Goal: Transaction & Acquisition: Book appointment/travel/reservation

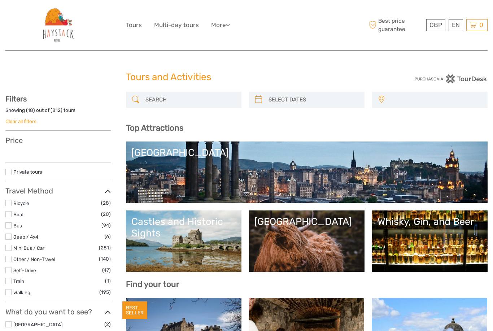
select select
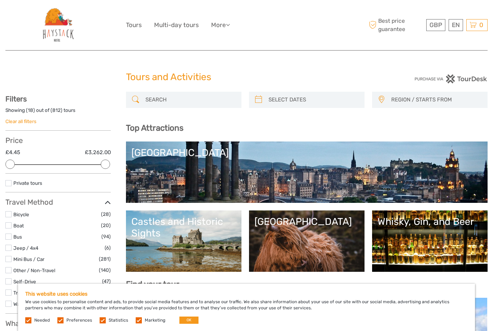
click at [313, 227] on div "[GEOGRAPHIC_DATA]" at bounding box center [306, 222] width 105 height 12
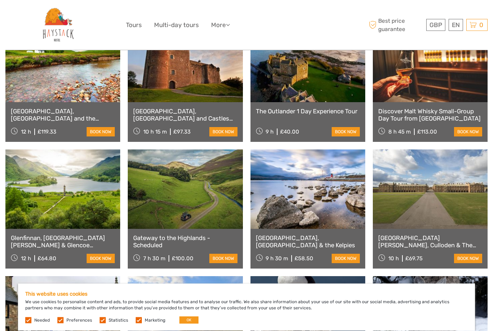
scroll to position [276, 0]
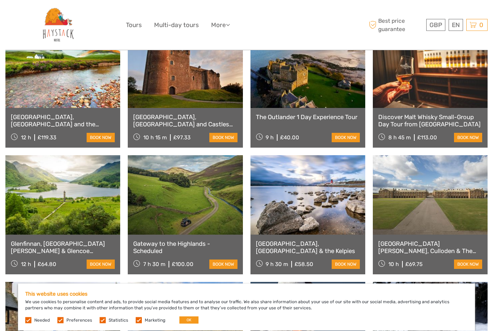
click at [189, 319] on button "OK" at bounding box center [188, 319] width 19 height 7
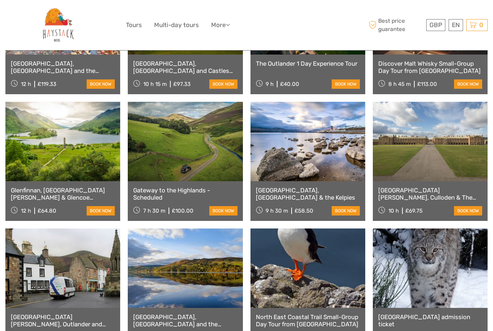
scroll to position [331, 0]
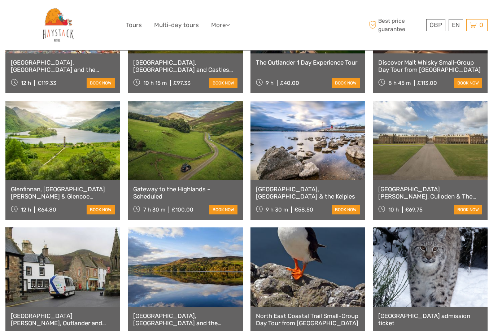
click at [88, 274] on link at bounding box center [62, 266] width 115 height 79
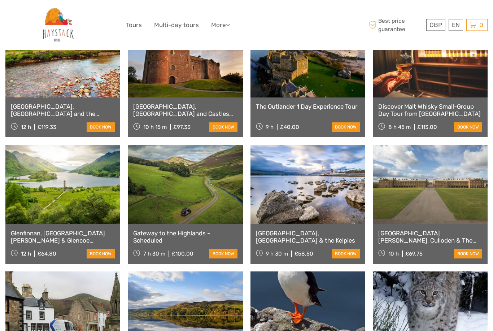
scroll to position [264, 0]
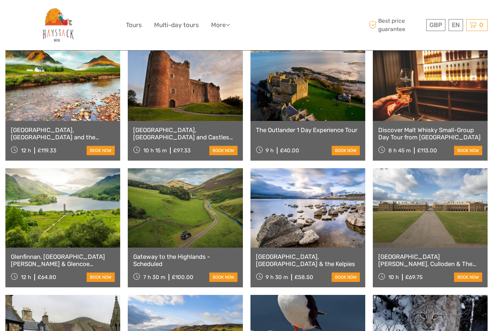
click at [299, 111] on link at bounding box center [307, 80] width 115 height 79
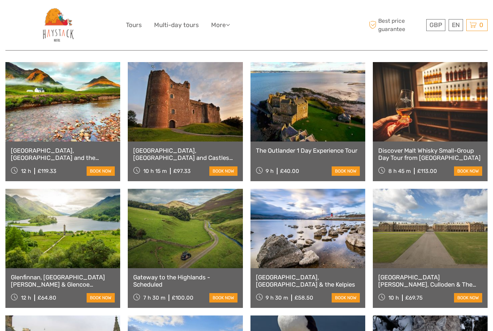
scroll to position [241, 0]
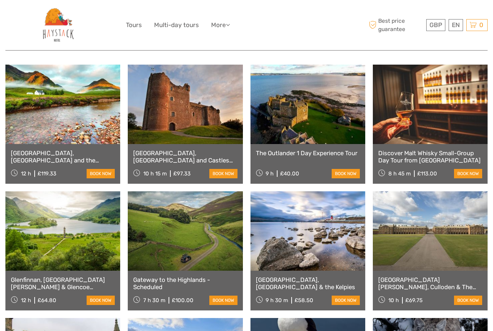
click at [71, 273] on div "Glenfinnan, Fort William & Glencoe Adventure 12 h £64.80 book now" at bounding box center [62, 291] width 115 height 40
click at [76, 235] on link at bounding box center [62, 230] width 115 height 79
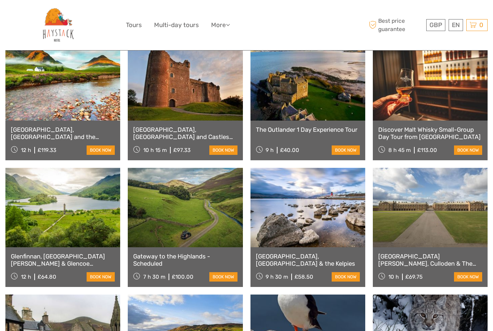
click at [307, 133] on div "The Outlander 1 Day Experience Tour 9 h £40.00 book now" at bounding box center [307, 140] width 115 height 40
click at [332, 148] on link "book now" at bounding box center [345, 149] width 28 height 9
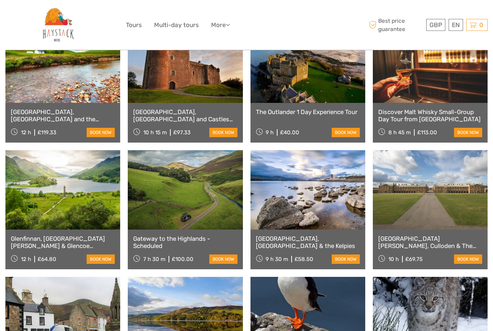
scroll to position [282, 0]
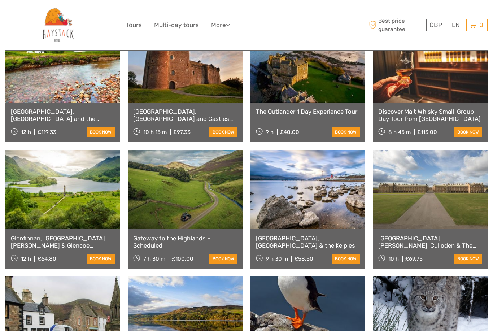
click at [449, 147] on div "Loch Ness, Glencoe and the Highlands Small-Group Day Tour from Edinburgh - tick…" at bounding box center [246, 209] width 482 height 372
click at [450, 181] on link at bounding box center [430, 189] width 115 height 79
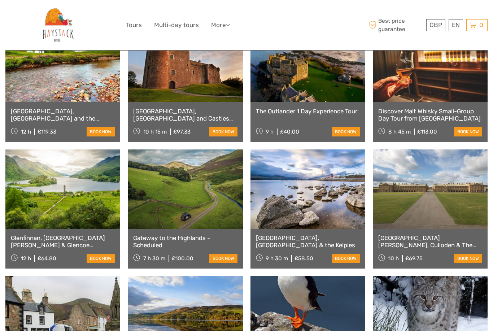
scroll to position [306, 0]
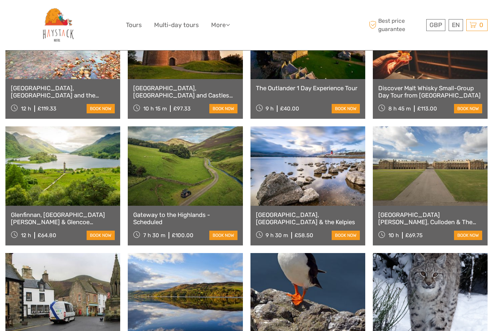
click at [344, 193] on link at bounding box center [307, 165] width 115 height 79
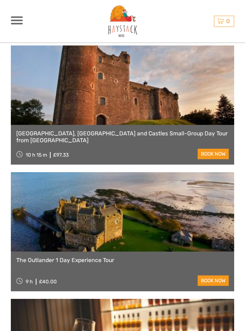
scroll to position [294, 0]
drag, startPoint x: 16, startPoint y: 257, endPoint x: 120, endPoint y: 257, distance: 104.2
click at [120, 257] on link "The Outlander 1 Day Experience Tour" at bounding box center [122, 260] width 212 height 7
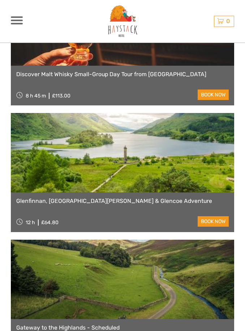
scroll to position [613, 0]
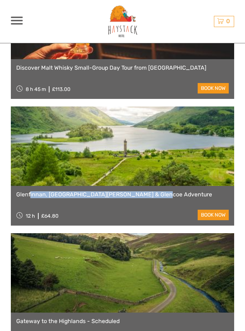
drag, startPoint x: 14, startPoint y: 192, endPoint x: 139, endPoint y: 192, distance: 124.8
click at [139, 192] on div "Glenfinnan, Fort William & Glencoe Adventure 12 h £64.80 book now" at bounding box center [122, 206] width 223 height 40
copy link "Glenfinnan, [GEOGRAPHIC_DATA][PERSON_NAME] & Glencoe Adventure"
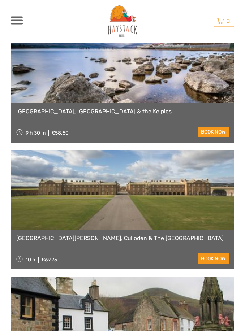
scroll to position [988, 0]
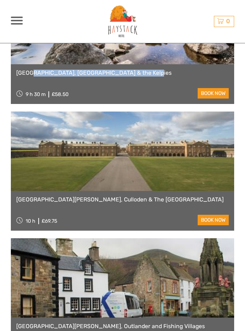
drag, startPoint x: 16, startPoint y: 70, endPoint x: 147, endPoint y: 70, distance: 131.7
click at [147, 70] on div "Loch Lomond, Stirling Castle & the Kelpies 9 h 30 m £58.50 book now" at bounding box center [122, 84] width 223 height 40
copy link "Loch Lomond, Stirling Castle & the Kelpies"
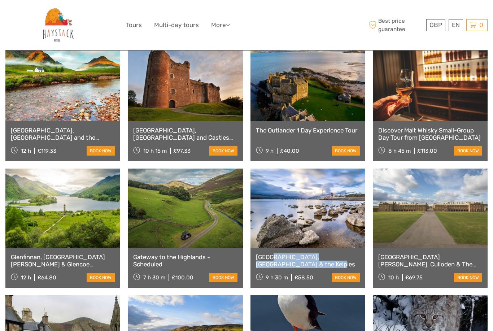
scroll to position [262, 0]
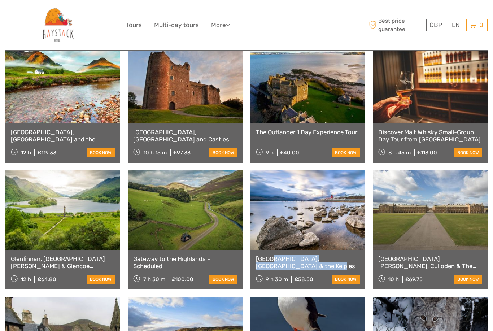
click at [49, 221] on link at bounding box center [62, 209] width 115 height 79
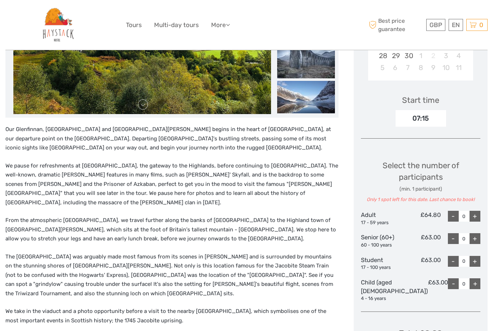
scroll to position [227, 0]
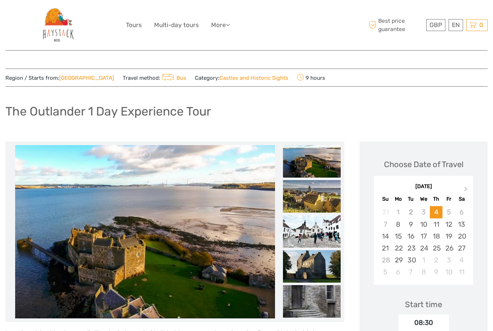
scroll to position [14, 0]
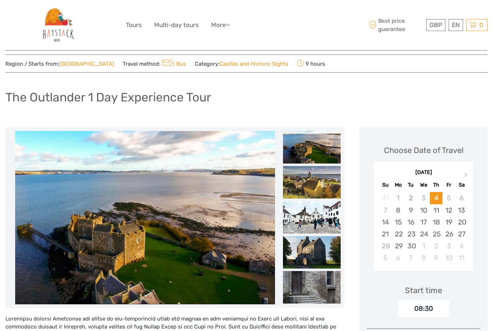
click at [299, 151] on img at bounding box center [312, 147] width 58 height 32
click at [304, 178] on img at bounding box center [312, 182] width 58 height 32
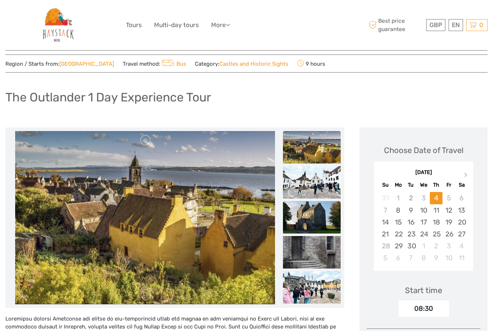
click at [311, 202] on img at bounding box center [312, 217] width 58 height 32
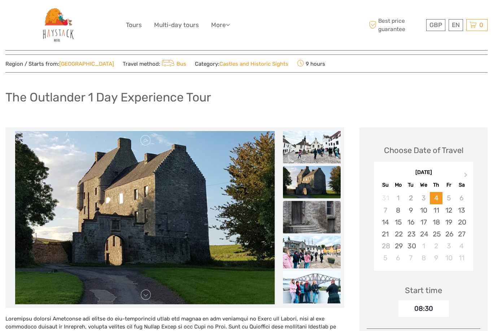
click at [311, 216] on img at bounding box center [312, 217] width 58 height 32
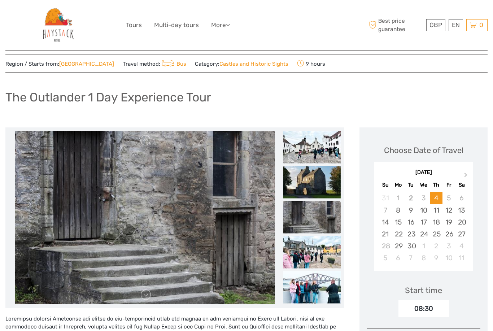
click at [313, 234] on ul at bounding box center [312, 183] width 58 height 245
click at [314, 250] on img at bounding box center [312, 252] width 58 height 32
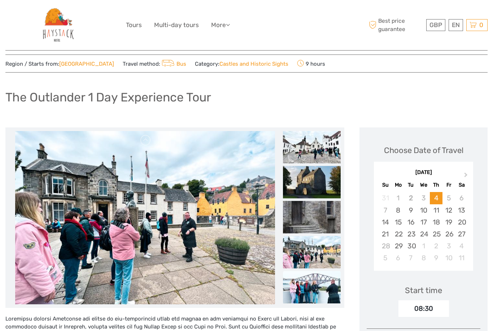
click at [311, 277] on img at bounding box center [312, 287] width 58 height 32
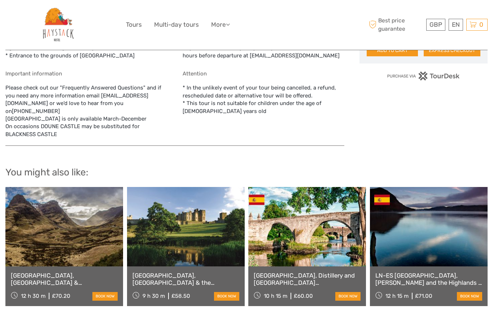
scroll to position [541, 0]
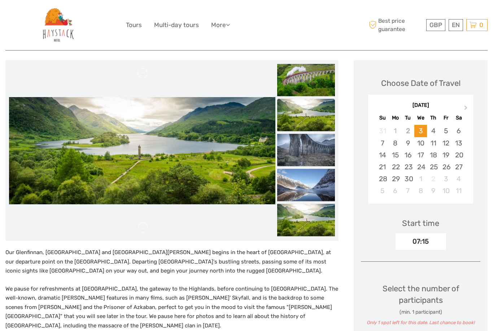
scroll to position [81, 0]
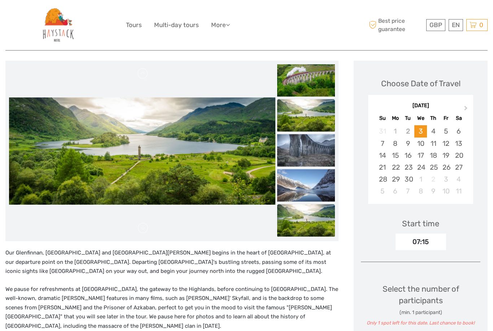
click at [303, 217] on img at bounding box center [306, 220] width 58 height 32
click at [306, 195] on img at bounding box center [306, 185] width 58 height 32
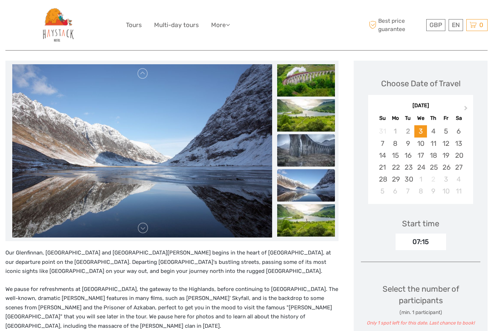
click at [309, 164] on img at bounding box center [306, 150] width 58 height 32
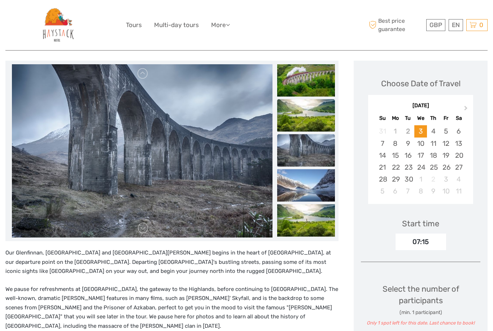
click at [308, 129] on img at bounding box center [306, 115] width 58 height 32
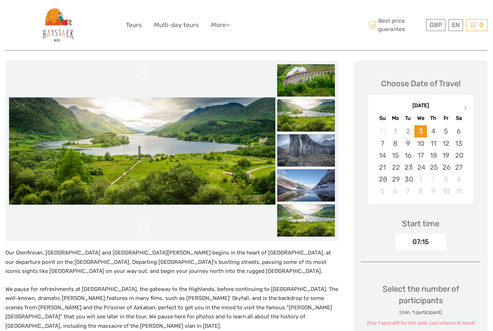
click at [315, 110] on img at bounding box center [306, 115] width 58 height 32
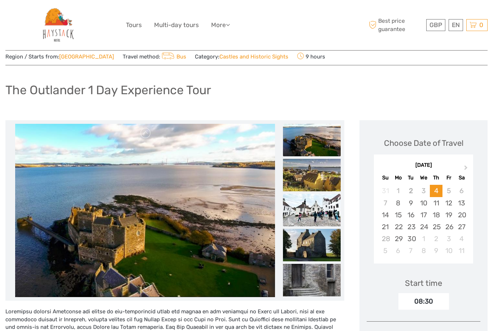
click at [323, 224] on img at bounding box center [312, 210] width 58 height 32
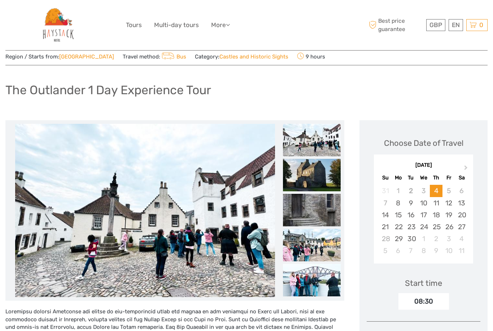
click at [322, 240] on img at bounding box center [312, 245] width 58 height 32
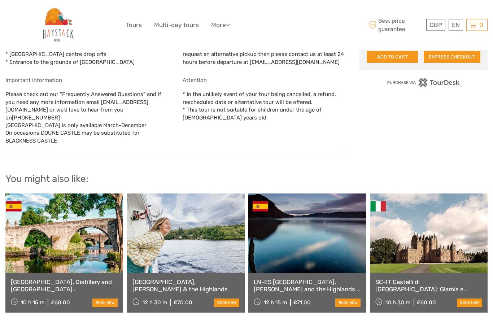
scroll to position [534, 0]
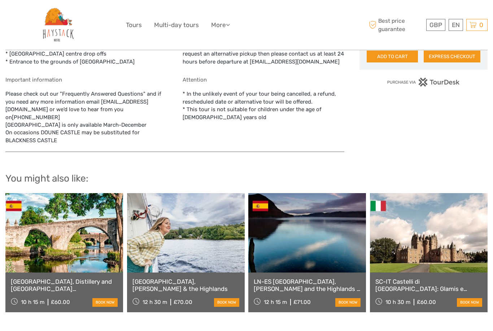
click at [176, 234] on link at bounding box center [186, 232] width 118 height 79
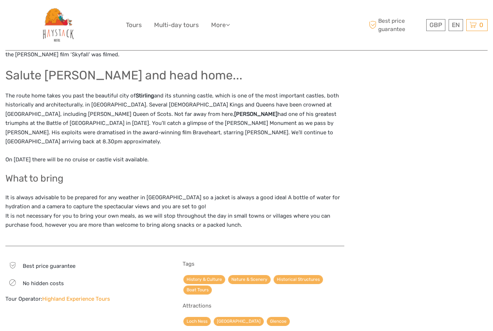
scroll to position [920, 0]
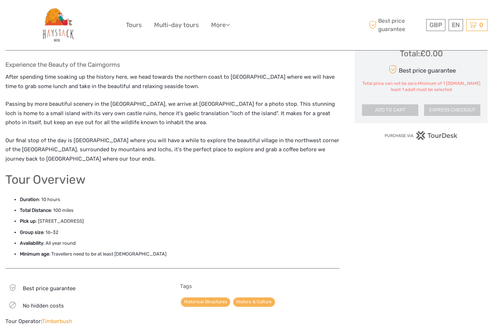
scroll to position [475, 0]
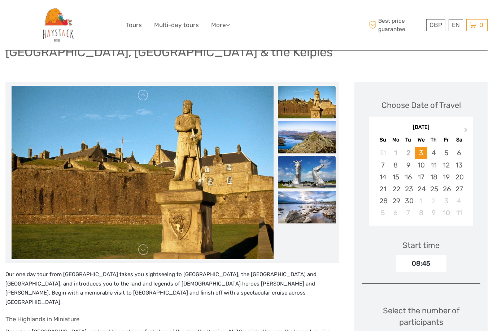
click at [322, 169] on img at bounding box center [307, 172] width 58 height 32
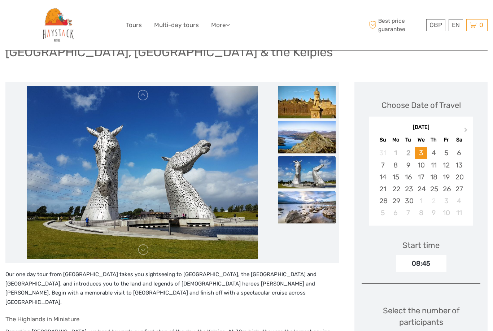
click at [315, 205] on img at bounding box center [307, 207] width 58 height 32
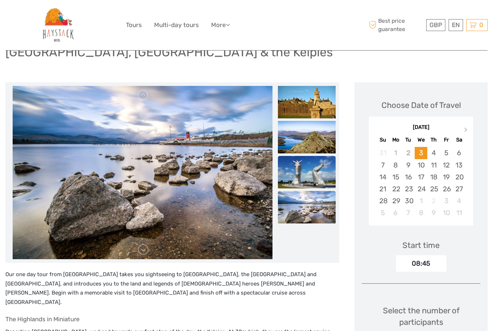
click at [319, 166] on img at bounding box center [307, 172] width 58 height 32
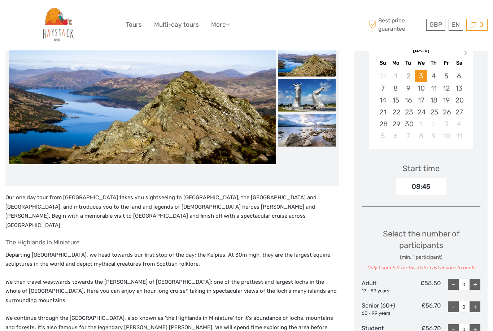
scroll to position [136, 0]
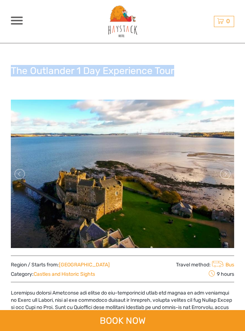
drag, startPoint x: 10, startPoint y: 70, endPoint x: 182, endPoint y: 70, distance: 172.1
copy h1 "The Outlander 1 Day Experience Tour"
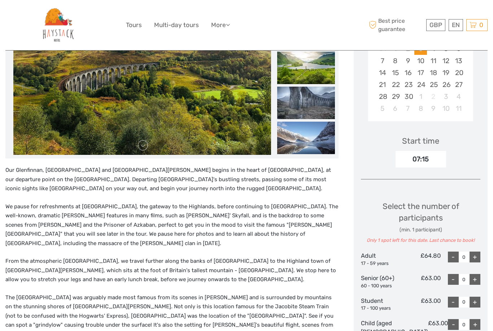
scroll to position [70, 0]
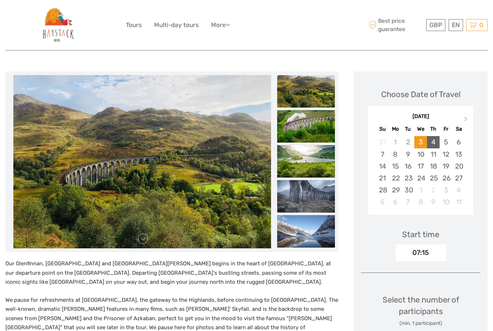
click at [433, 142] on div "4" at bounding box center [433, 142] width 13 height 12
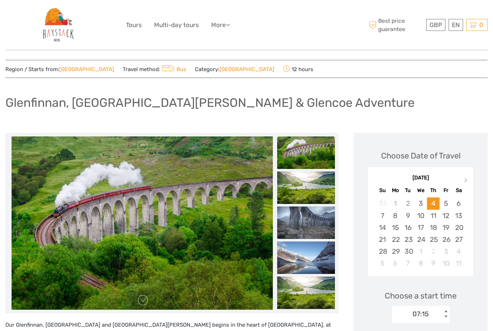
scroll to position [0, 0]
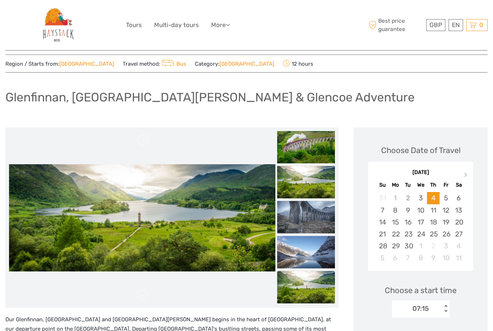
scroll to position [14, 0]
